Goal: Task Accomplishment & Management: Manage account settings

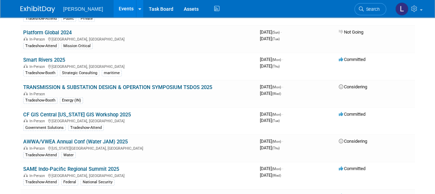
scroll to position [2297, 0]
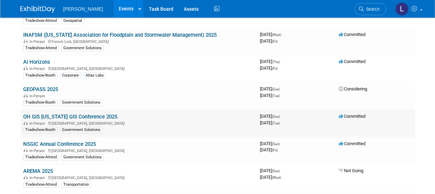
click at [51, 113] on link "OH GIS [US_STATE] GIS Conference 2025" at bounding box center [70, 116] width 94 height 6
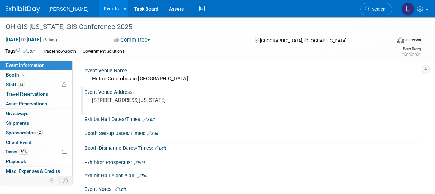
scroll to position [35, 0]
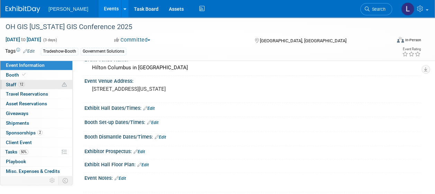
click at [24, 82] on span "Staff 12" at bounding box center [15, 85] width 19 height 6
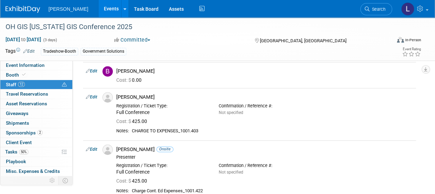
scroll to position [0, 0]
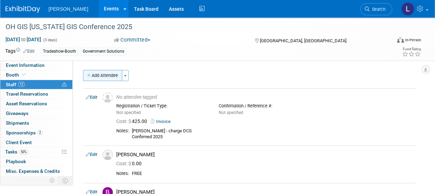
click at [105, 75] on button "Add Attendee" at bounding box center [102, 75] width 39 height 11
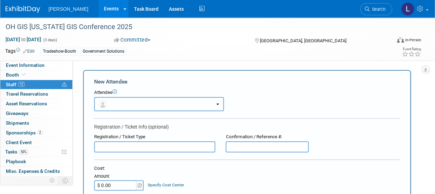
click at [161, 107] on button "button" at bounding box center [159, 104] width 130 height 14
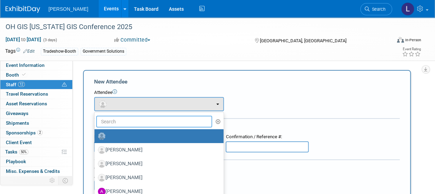
click at [156, 122] on input "text" at bounding box center [154, 121] width 116 height 12
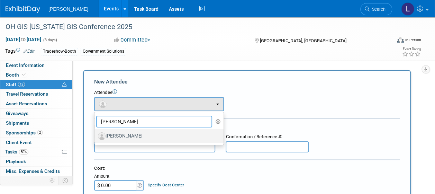
type input "[PERSON_NAME]"
click at [151, 130] on link "[PERSON_NAME]" at bounding box center [158, 136] width 129 height 14
click at [150, 131] on label "[PERSON_NAME]" at bounding box center [157, 135] width 119 height 11
click at [95, 133] on input "[PERSON_NAME]" at bounding box center [93, 135] width 4 height 4
select select "dbba279a-17be-4019-aef1-a418c73d837f"
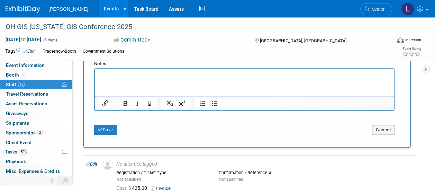
scroll to position [207, 0]
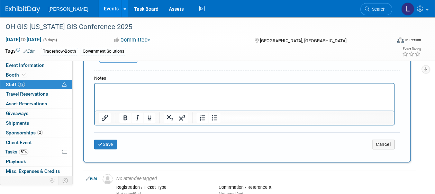
click at [142, 93] on html at bounding box center [244, 88] width 299 height 10
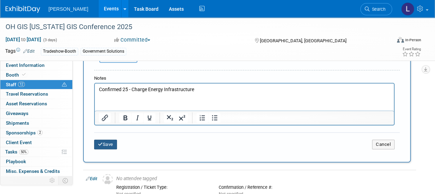
click at [112, 144] on button "Save" at bounding box center [105, 144] width 23 height 10
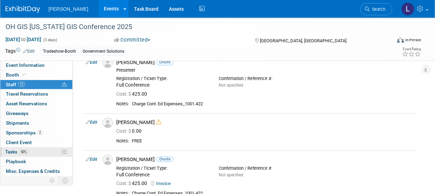
click at [14, 151] on span "Tasks 50%" at bounding box center [16, 152] width 23 height 6
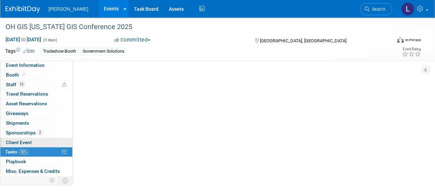
scroll to position [0, 0]
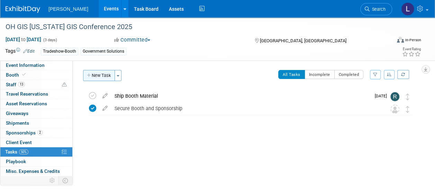
click at [106, 71] on button "New Task" at bounding box center [99, 75] width 32 height 11
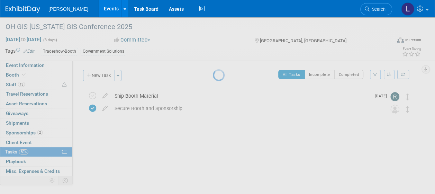
click at [213, 73] on div at bounding box center [218, 97] width 10 height 194
select select "7"
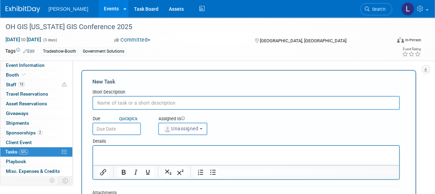
click at [163, 110] on div "Due Quick pick Assigned to <img src="https://www.exhibitday.com/Images/Unassign…" at bounding box center [245, 122] width 317 height 25
click at [158, 102] on input "text" at bounding box center [245, 103] width 307 height 14
type input "r"
type input "Register Wendy Carr"
click at [127, 127] on input "text" at bounding box center [116, 128] width 48 height 12
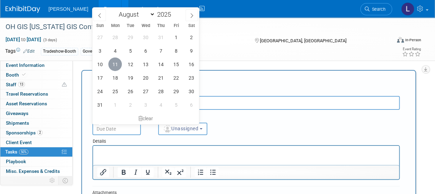
click at [117, 65] on span "11" at bounding box center [114, 63] width 13 height 13
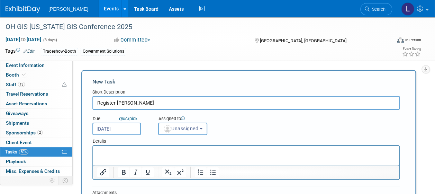
click at [125, 130] on input "Aug 11, 2025" at bounding box center [116, 128] width 48 height 12
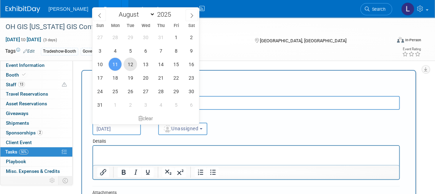
click at [130, 64] on span "12" at bounding box center [129, 63] width 13 height 13
type input "Aug 12, 2025"
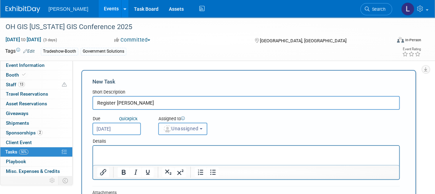
click at [195, 131] on span "Unassigned" at bounding box center [180, 129] width 35 height 6
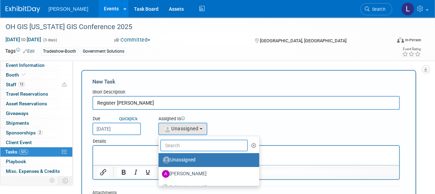
click at [178, 145] on input "text" at bounding box center [203, 145] width 87 height 12
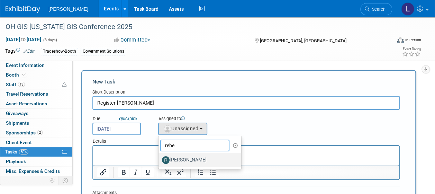
type input "rebe"
click at [180, 156] on label "Rebecca Deis" at bounding box center [198, 159] width 72 height 11
click at [159, 157] on input "Rebecca Deis" at bounding box center [157, 159] width 4 height 4
select select "844a177d-a181-44ff-a72a-5731d68e4351"
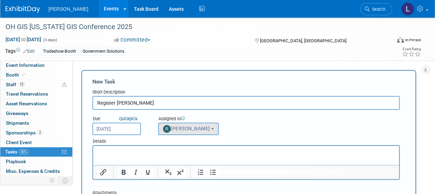
scroll to position [104, 0]
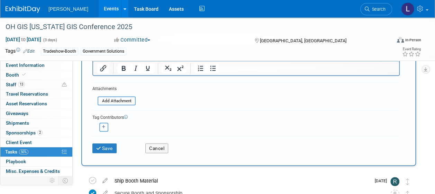
click at [103, 123] on button "button" at bounding box center [103, 126] width 9 height 9
select select
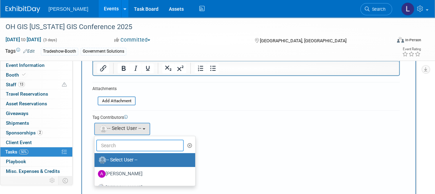
click at [141, 143] on input "text" at bounding box center [139, 145] width 87 height 12
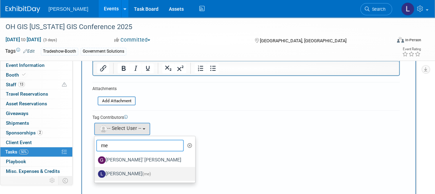
type input "me"
click at [138, 170] on label "Lindsey Wolanczyk (me)" at bounding box center [143, 173] width 90 height 11
drag, startPoint x: 138, startPoint y: 170, endPoint x: 165, endPoint y: 171, distance: 27.0
click at [165, 171] on label "Lindsey Wolanczyk (me)" at bounding box center [143, 173] width 90 height 11
click at [95, 171] on input "Lindsey Wolanczyk (me)" at bounding box center [93, 172] width 4 height 4
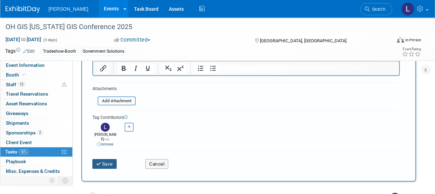
click at [106, 160] on button "Save" at bounding box center [104, 164] width 24 height 10
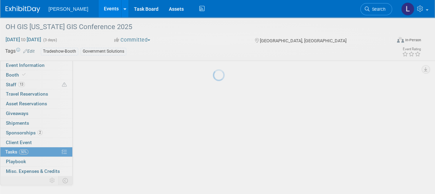
scroll to position [33, 0]
